Goal: Transaction & Acquisition: Download file/media

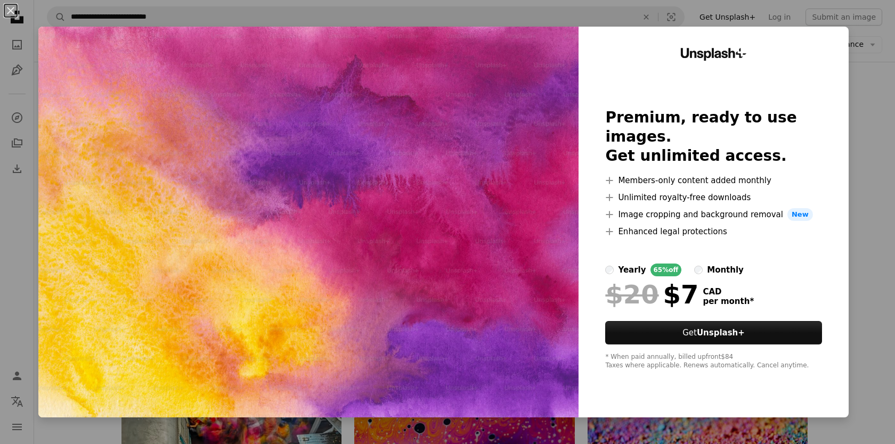
click at [875, 112] on div "An X shape Unsplash+ Premium, ready to use images. Get unlimited access. A plus…" at bounding box center [447, 222] width 895 height 444
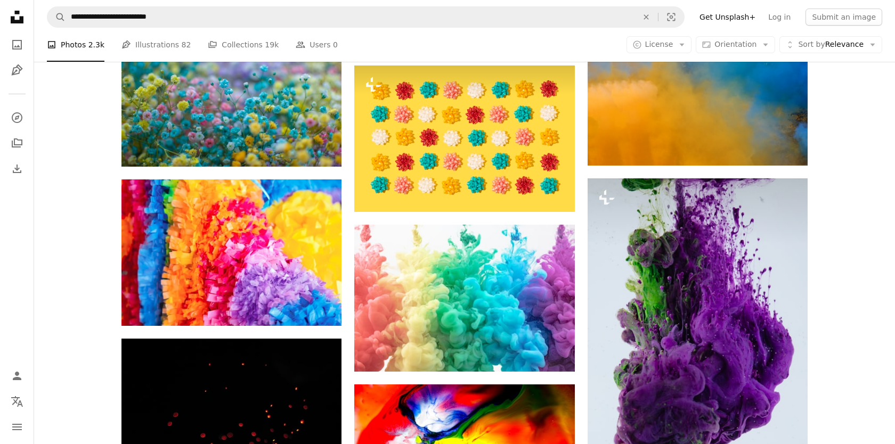
scroll to position [3191, 0]
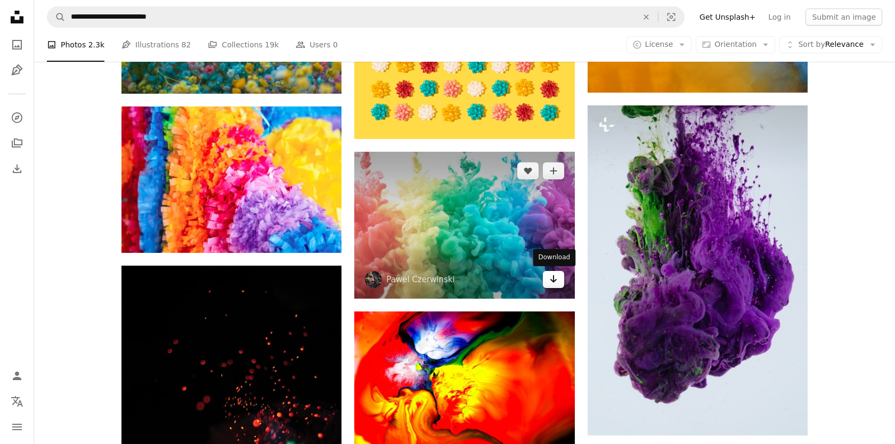
click at [555, 284] on icon "Arrow pointing down" at bounding box center [553, 279] width 9 height 13
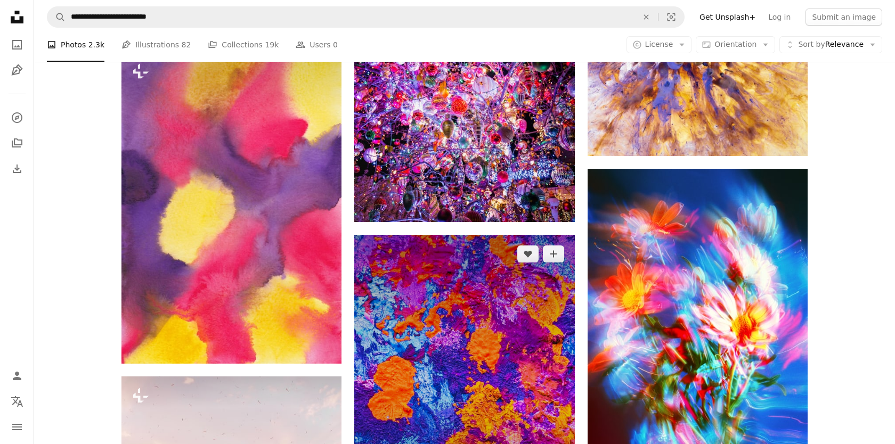
scroll to position [14789, 0]
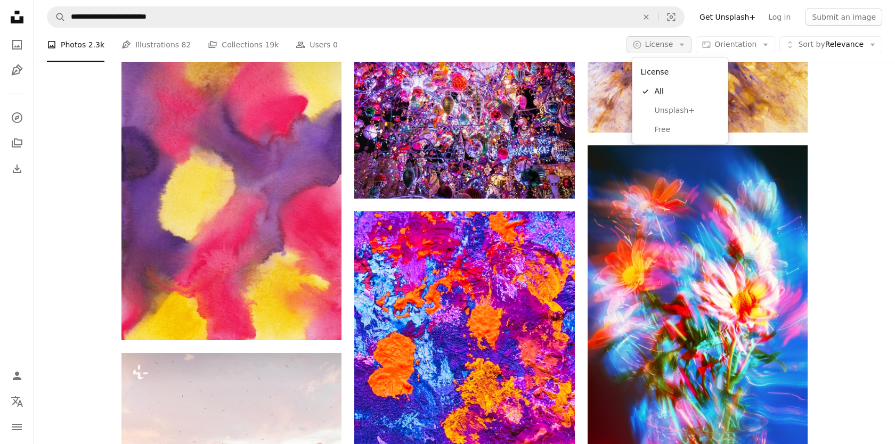
click at [673, 45] on span "License" at bounding box center [659, 44] width 28 height 9
click at [668, 125] on span "Free" at bounding box center [686, 130] width 65 height 11
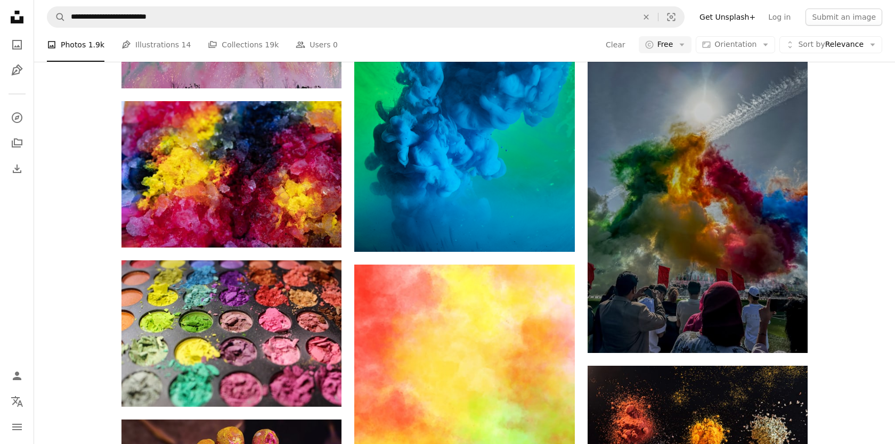
scroll to position [987, 0]
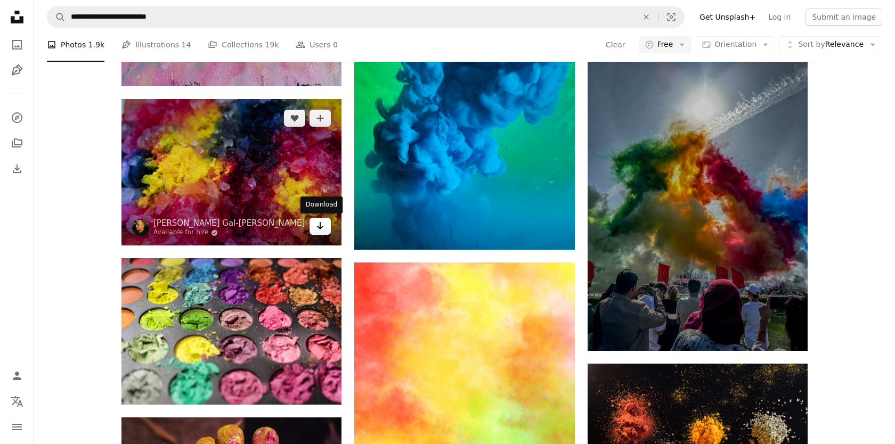
click at [324, 228] on icon "Arrow pointing down" at bounding box center [320, 225] width 9 height 13
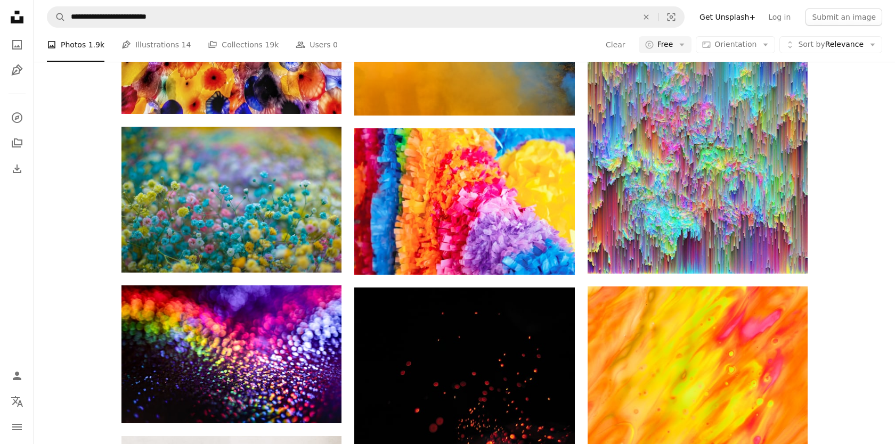
scroll to position [2010, 0]
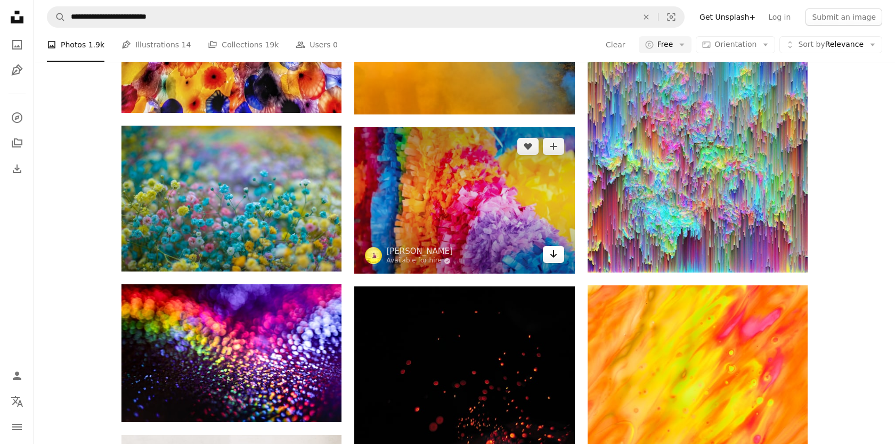
click at [552, 257] on icon "Arrow pointing down" at bounding box center [553, 254] width 9 height 13
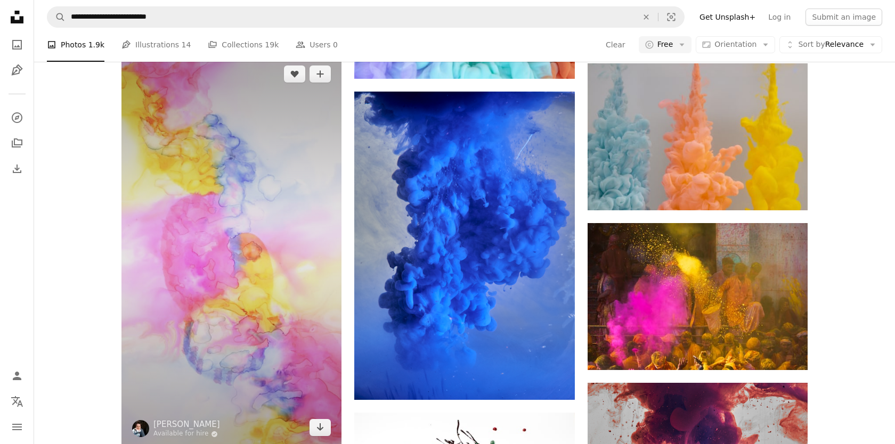
scroll to position [5182, 0]
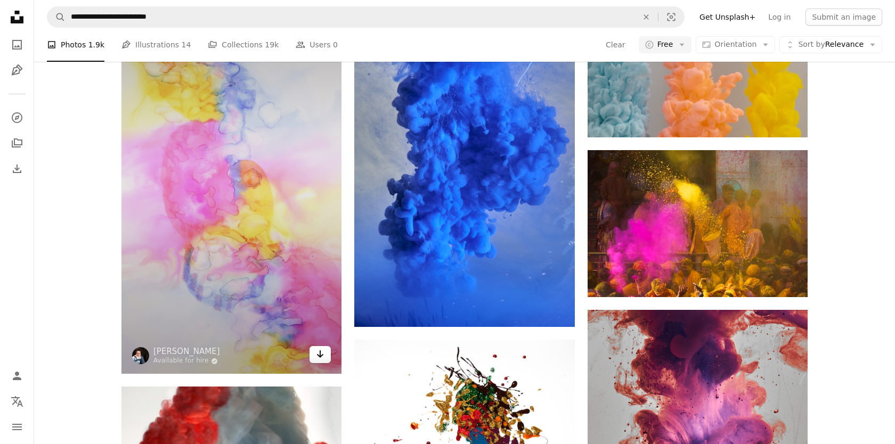
click at [317, 357] on icon "Arrow pointing down" at bounding box center [320, 354] width 9 height 13
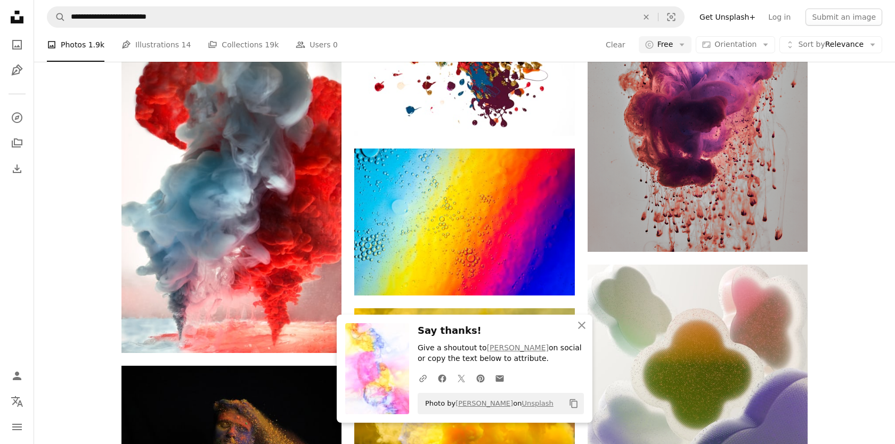
scroll to position [5567, 0]
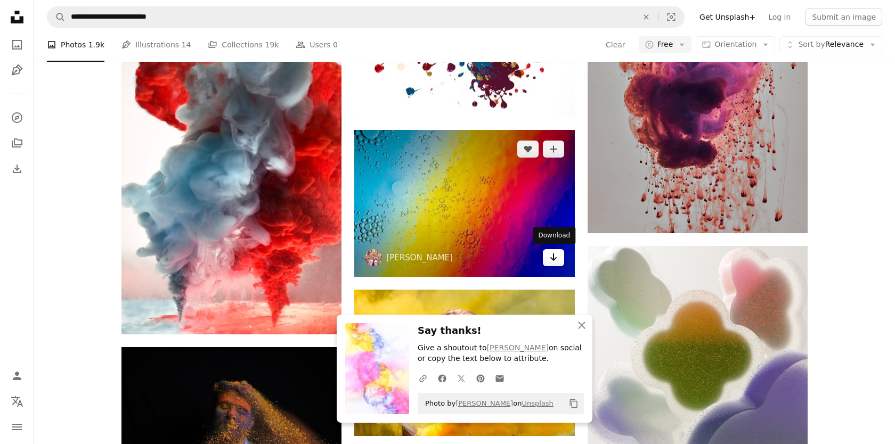
click at [557, 260] on icon "Arrow pointing down" at bounding box center [553, 257] width 9 height 13
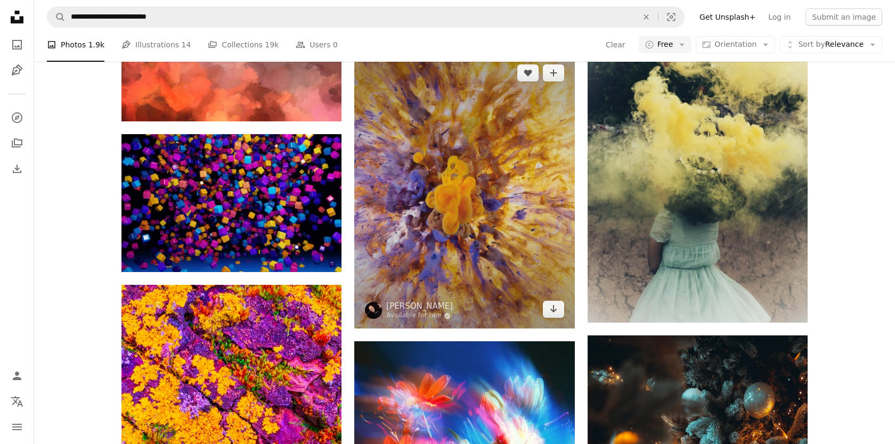
scroll to position [10054, 0]
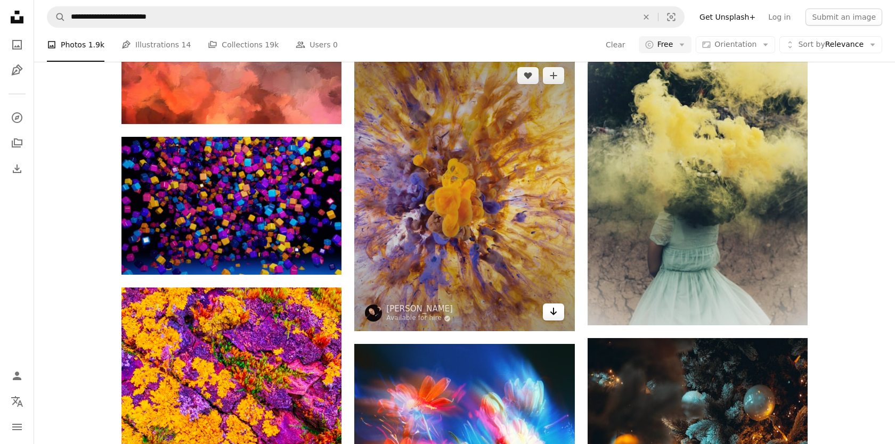
click at [550, 312] on icon "Download" at bounding box center [553, 311] width 7 height 7
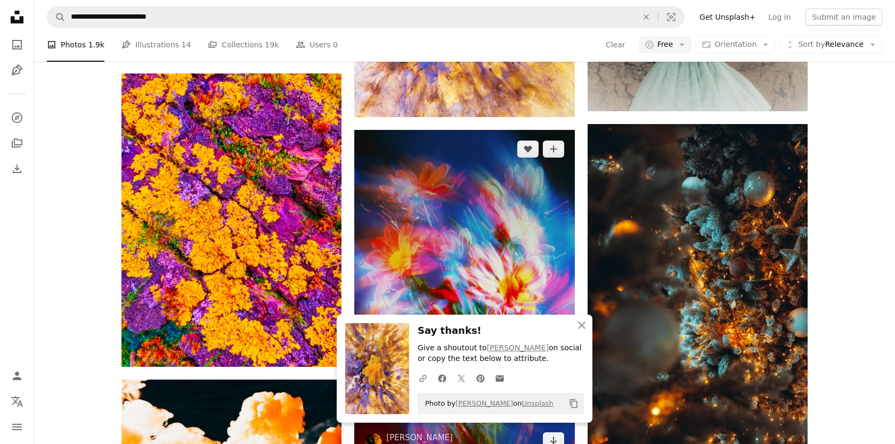
scroll to position [10306, 0]
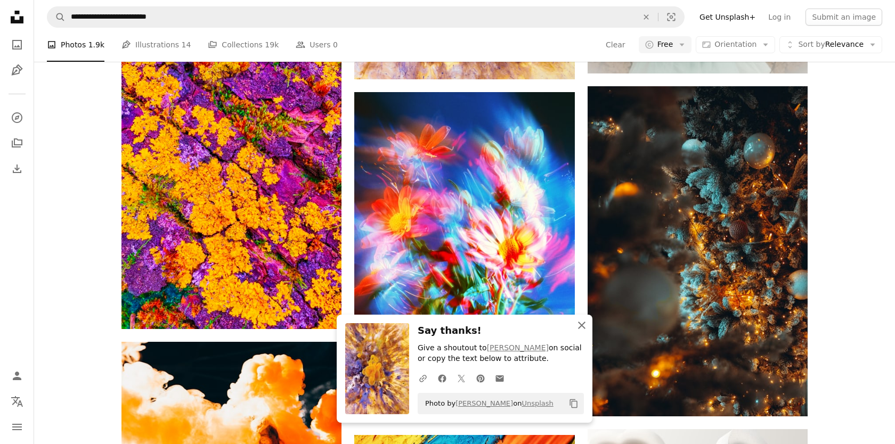
click at [581, 325] on icon "button" at bounding box center [581, 325] width 7 height 7
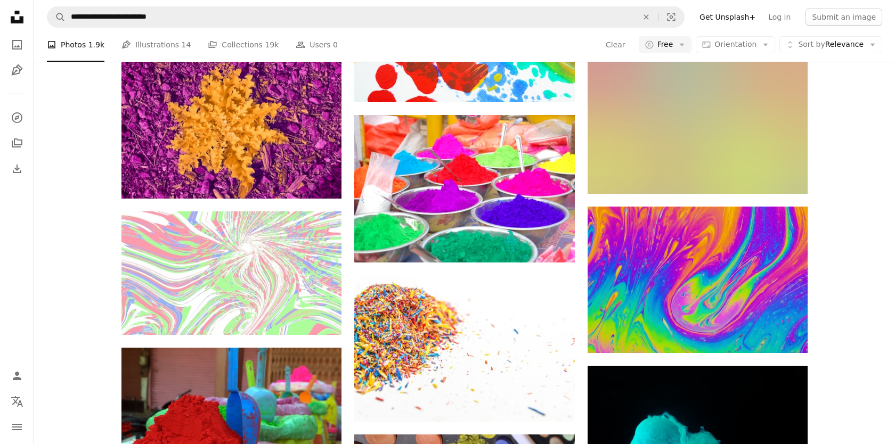
scroll to position [11914, 0]
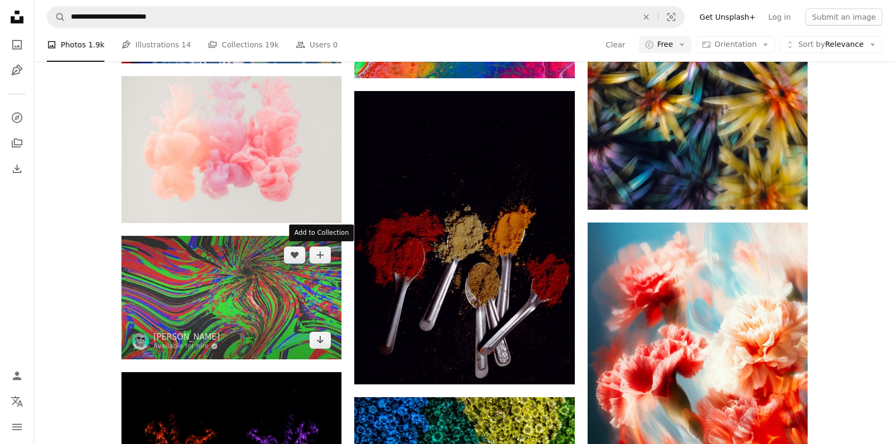
scroll to position [15214, 0]
